Goal: Task Accomplishment & Management: Complete application form

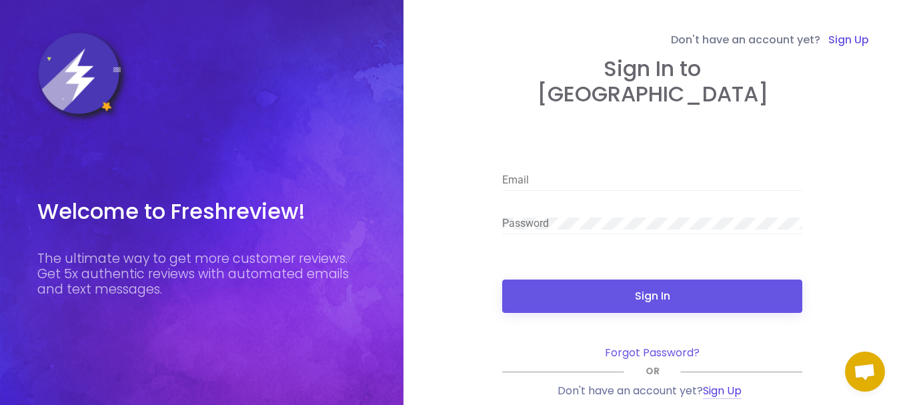
click at [715, 383] on link "Sign Up" at bounding box center [722, 391] width 39 height 16
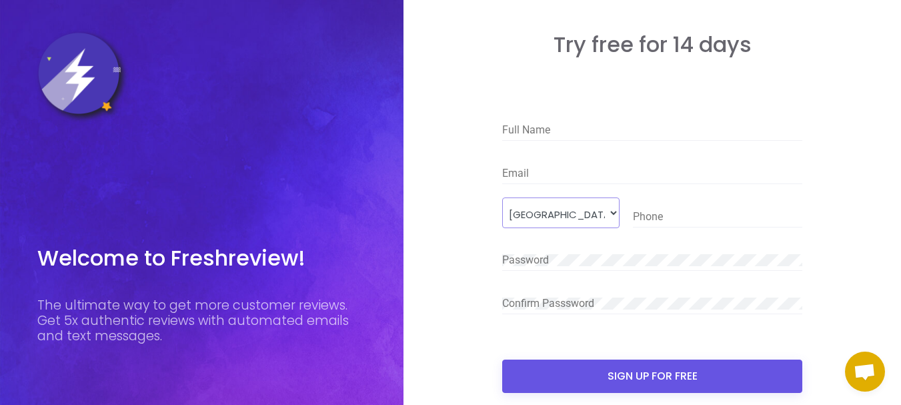
click at [604, 199] on select "[GEOGRAPHIC_DATA]" at bounding box center [560, 212] width 117 height 30
click at [584, 156] on div "Email" at bounding box center [652, 169] width 300 height 30
click at [546, 215] on select "[GEOGRAPHIC_DATA]" at bounding box center [560, 212] width 117 height 30
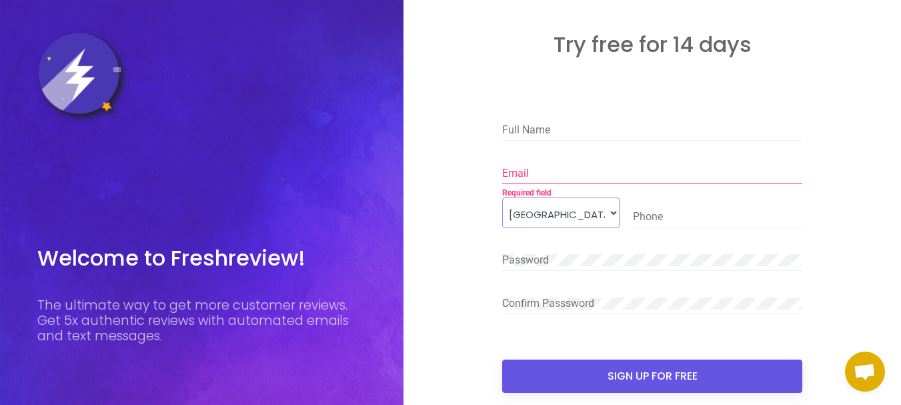
click at [546, 215] on select "[GEOGRAPHIC_DATA]" at bounding box center [560, 212] width 117 height 30
